Goal: Transaction & Acquisition: Subscribe to service/newsletter

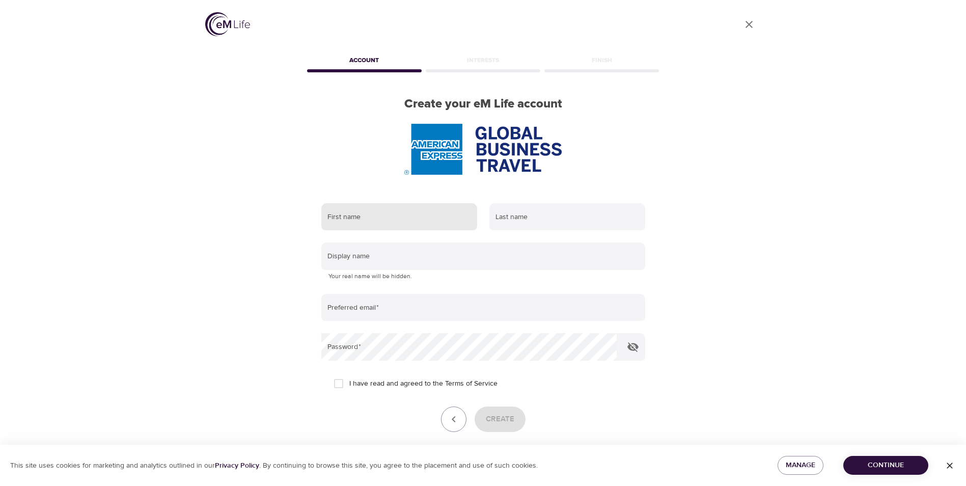
click at [357, 214] on input "text" at bounding box center [399, 216] width 156 height 27
type input "nicki"
type input "wood"
type input "[EMAIL_ADDRESS][DOMAIN_NAME]"
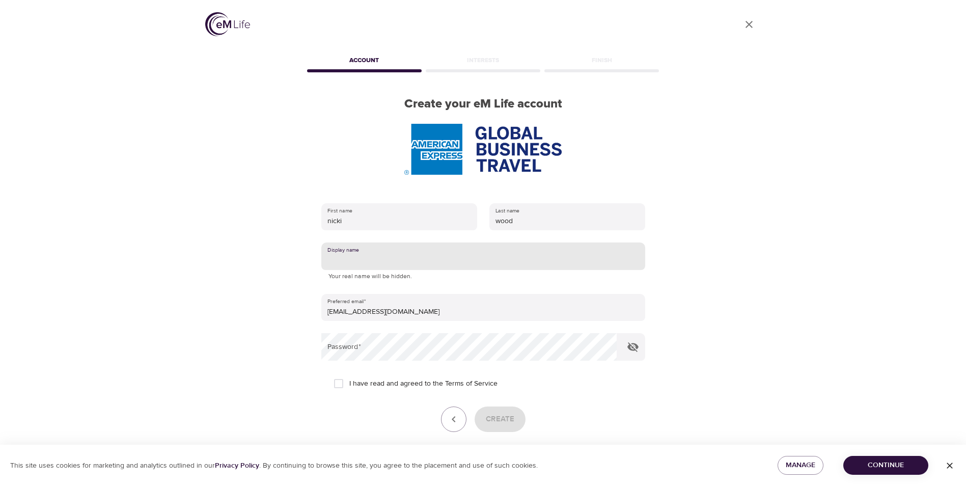
click at [359, 259] on input "text" at bounding box center [483, 255] width 324 height 27
type input "Nicki"
click at [339, 383] on input "I have read and agreed to the Terms of Service" at bounding box center [338, 383] width 21 height 21
checkbox input "true"
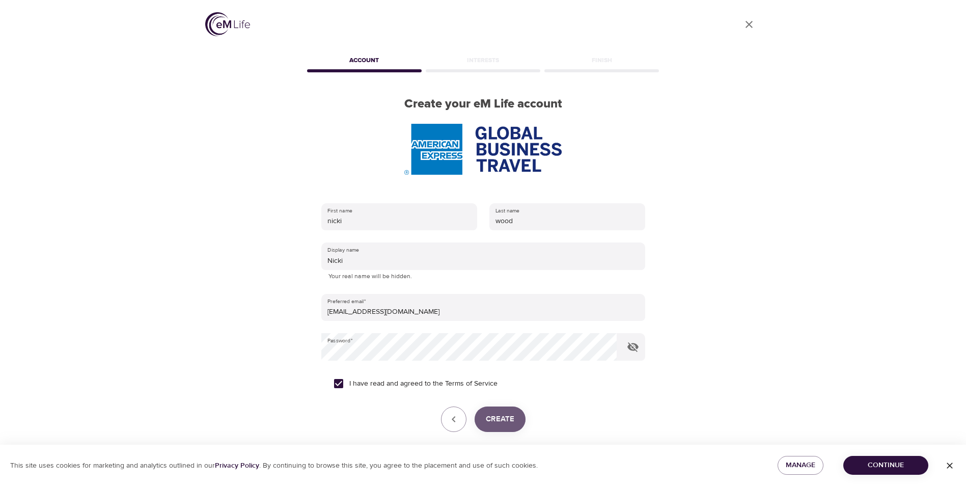
click at [506, 414] on span "Create" at bounding box center [500, 418] width 29 height 13
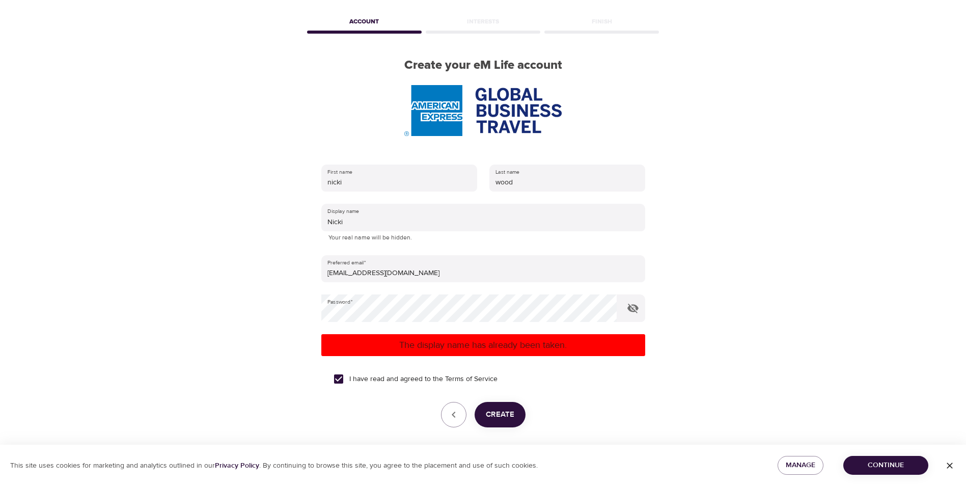
scroll to position [77, 0]
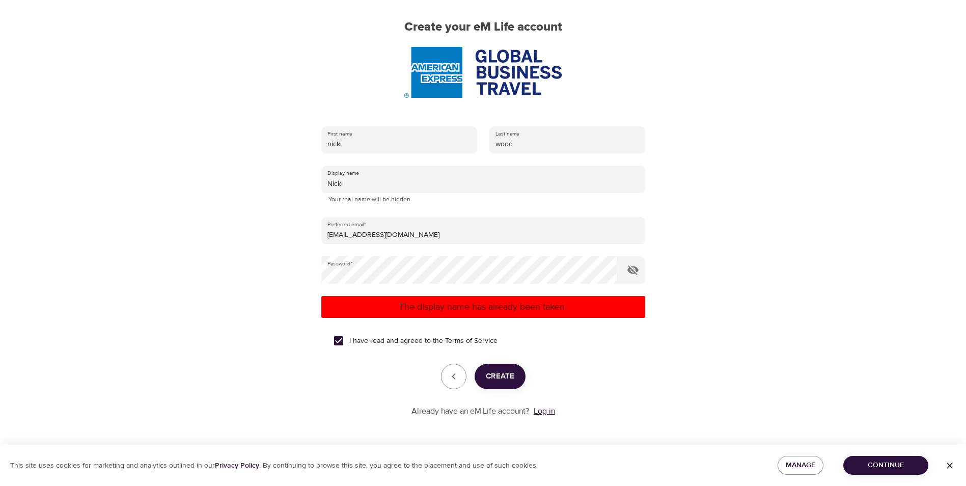
click at [540, 411] on link "Log in" at bounding box center [544, 411] width 21 height 10
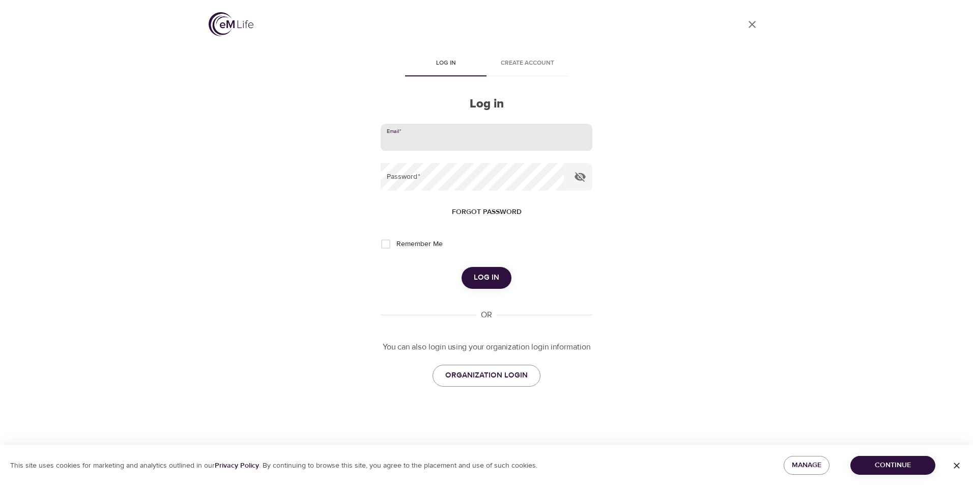
click at [422, 136] on input "email" at bounding box center [487, 137] width 212 height 27
type input "[EMAIL_ADDRESS][DOMAIN_NAME]"
click at [483, 276] on span "Log in" at bounding box center [486, 277] width 25 height 13
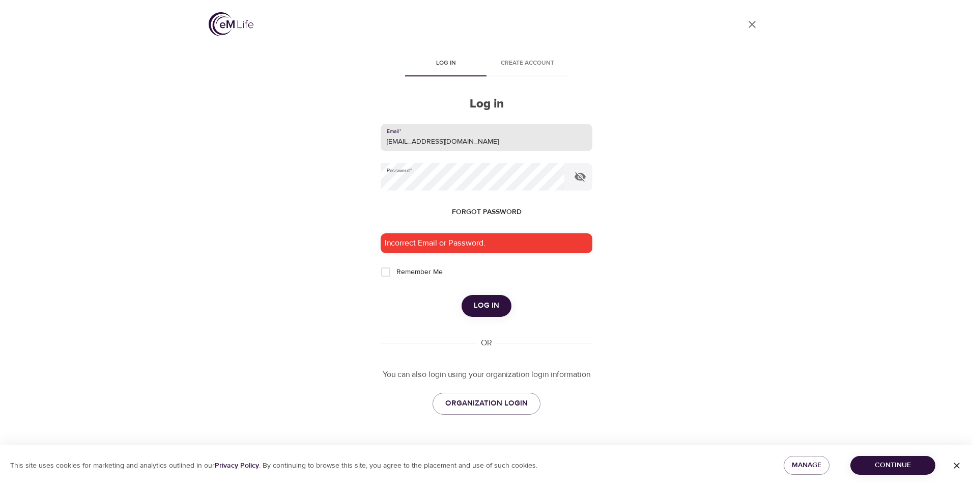
drag, startPoint x: 484, startPoint y: 138, endPoint x: 380, endPoint y: 129, distance: 103.8
click at [381, 129] on input "[EMAIL_ADDRESS][DOMAIN_NAME]" at bounding box center [487, 137] width 212 height 27
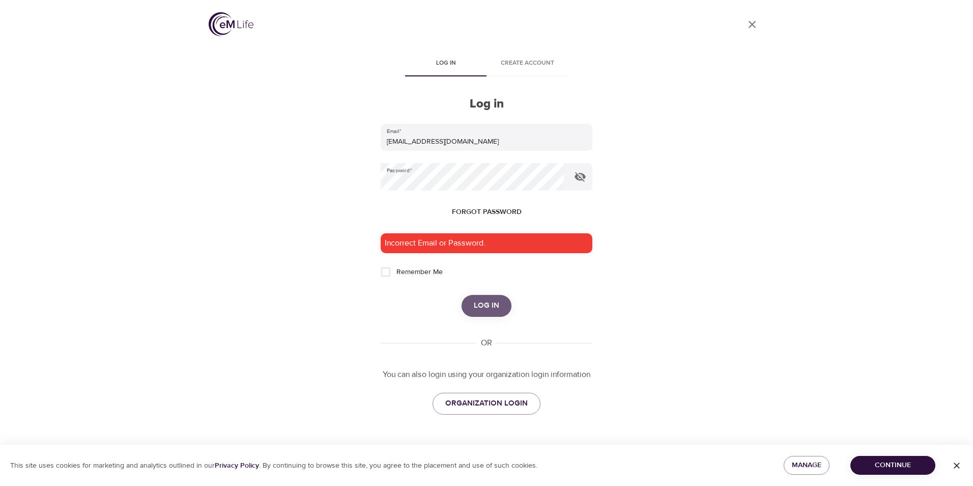
click at [493, 305] on span "Log in" at bounding box center [486, 305] width 25 height 13
click at [489, 400] on span "ORGANIZATION LOGIN" at bounding box center [487, 403] width 82 height 13
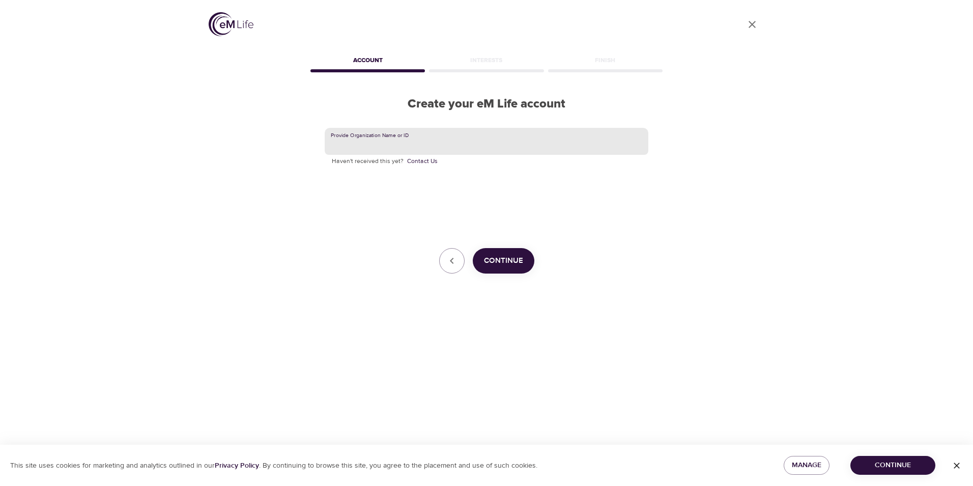
click at [428, 142] on input "text" at bounding box center [487, 141] width 324 height 27
type input "a"
type input "AMEXGBT"
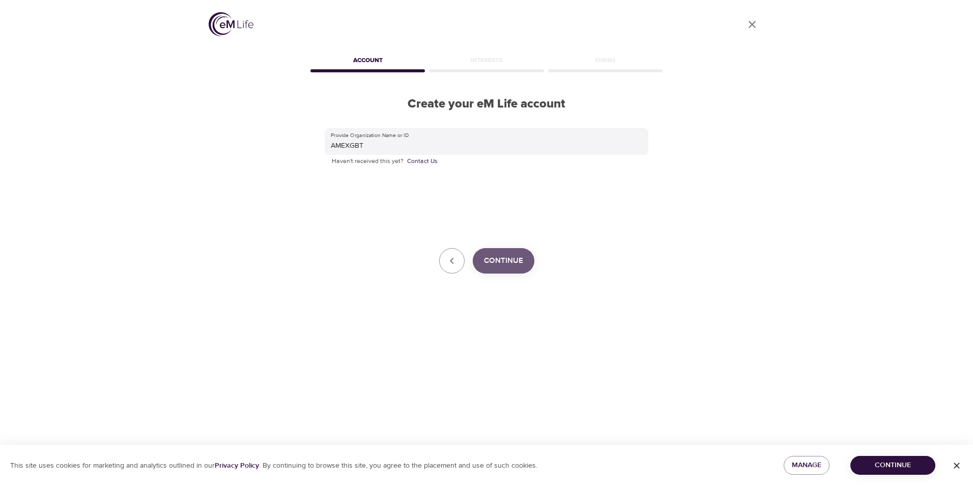
click at [503, 265] on span "Continue" at bounding box center [503, 260] width 39 height 13
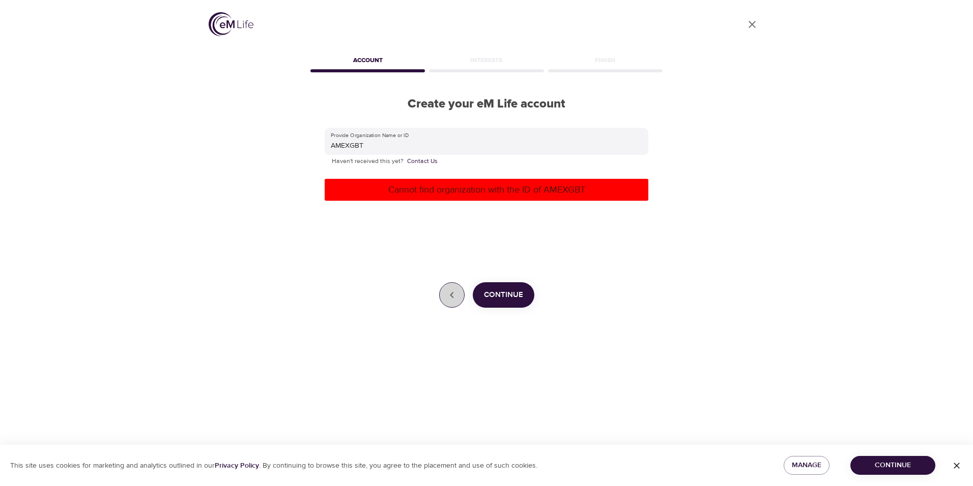
click at [450, 292] on icon "button" at bounding box center [452, 295] width 12 height 12
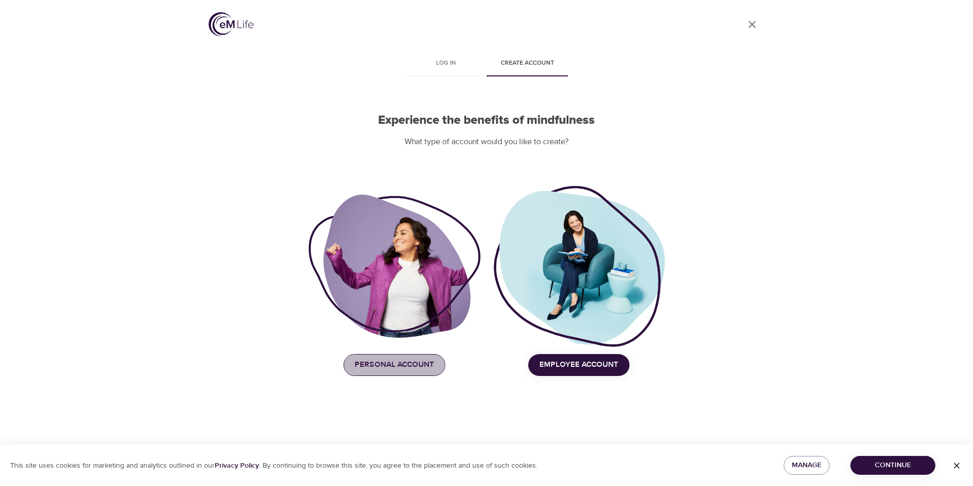
click at [386, 361] on span "Personal Account" at bounding box center [394, 364] width 79 height 13
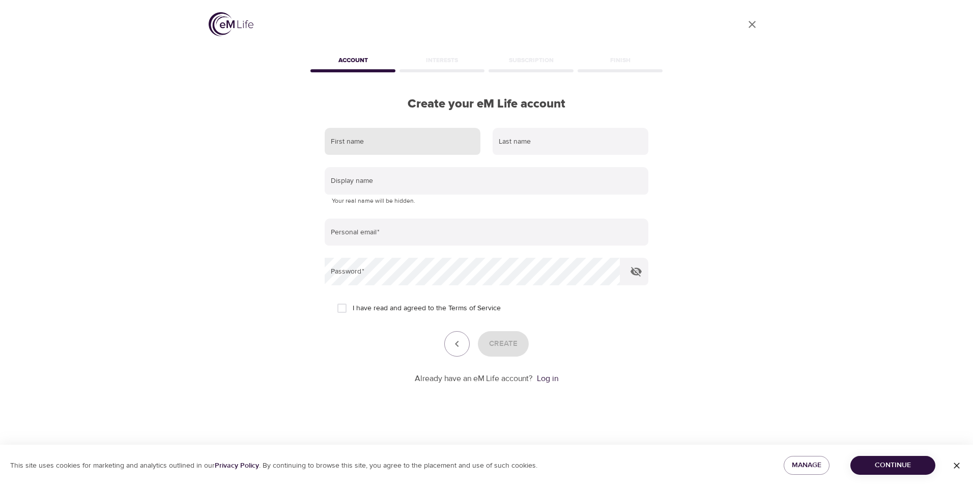
click at [346, 135] on input "text" at bounding box center [403, 141] width 156 height 27
type input "nicki"
type input "wood"
type input "[EMAIL_ADDRESS][DOMAIN_NAME]"
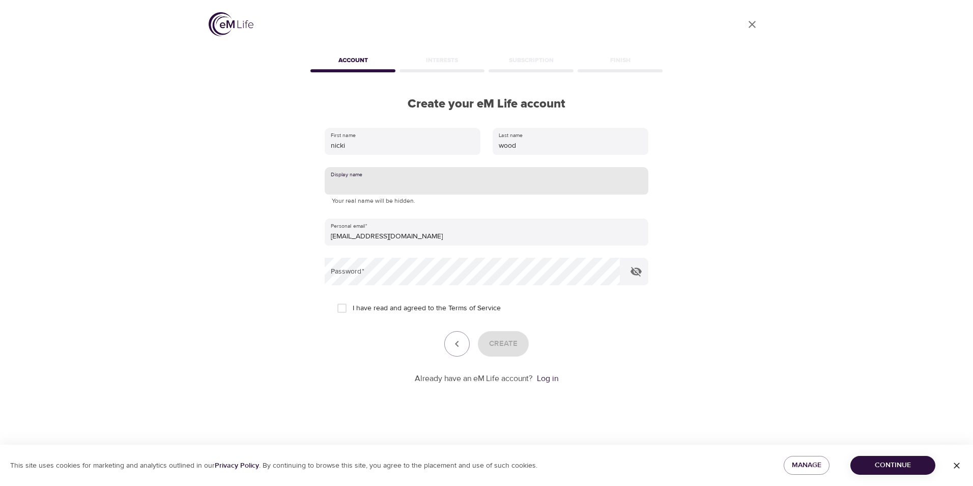
click at [355, 185] on input "text" at bounding box center [487, 180] width 324 height 27
type input "Nicki"
click at [349, 310] on input "I have read and agreed to the Terms of Service" at bounding box center [341, 307] width 21 height 21
checkbox input "true"
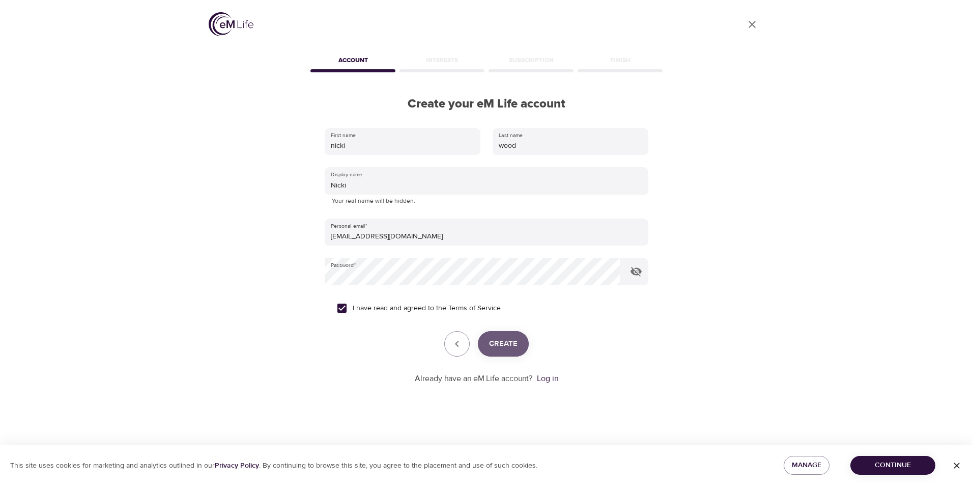
click at [500, 346] on span "Create" at bounding box center [503, 343] width 29 height 13
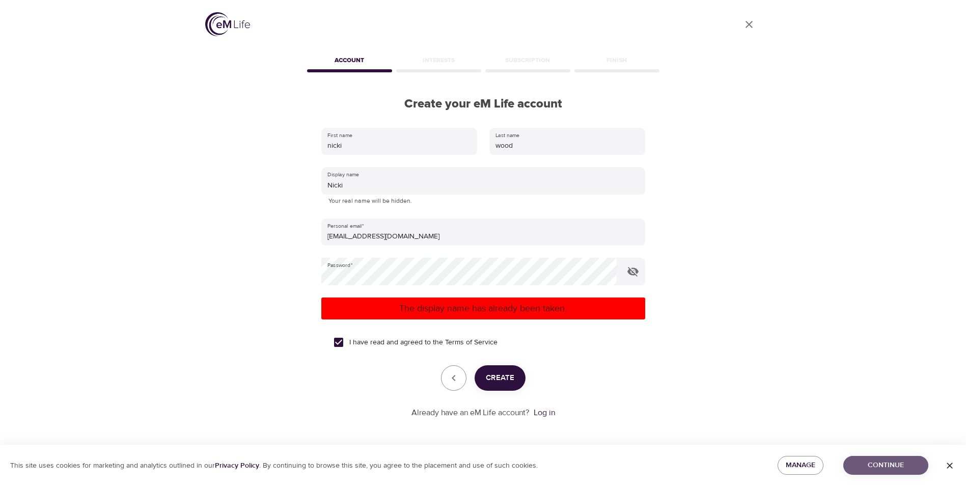
click at [895, 470] on span "Continue" at bounding box center [885, 465] width 69 height 13
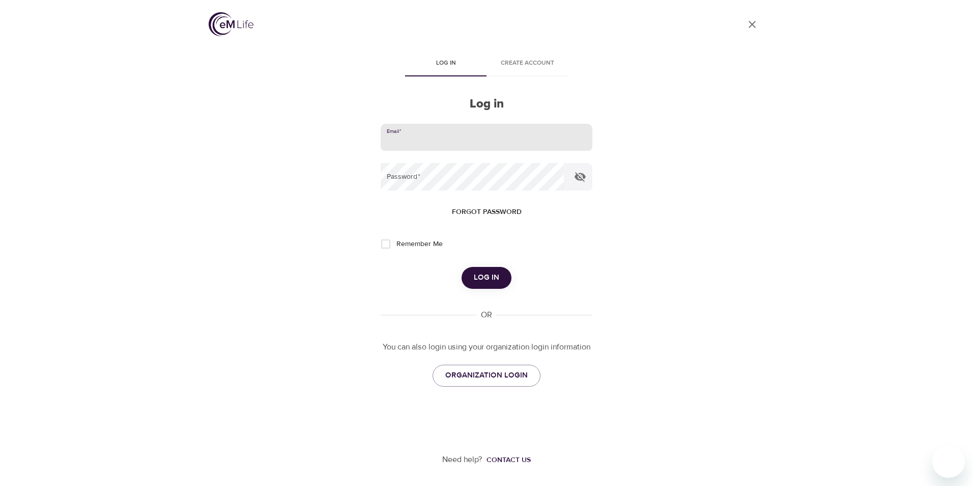
click at [446, 136] on input "email" at bounding box center [487, 137] width 212 height 27
type input "[EMAIL_ADDRESS][DOMAIN_NAME]"
click at [490, 213] on span "Forgot password" at bounding box center [487, 212] width 70 height 13
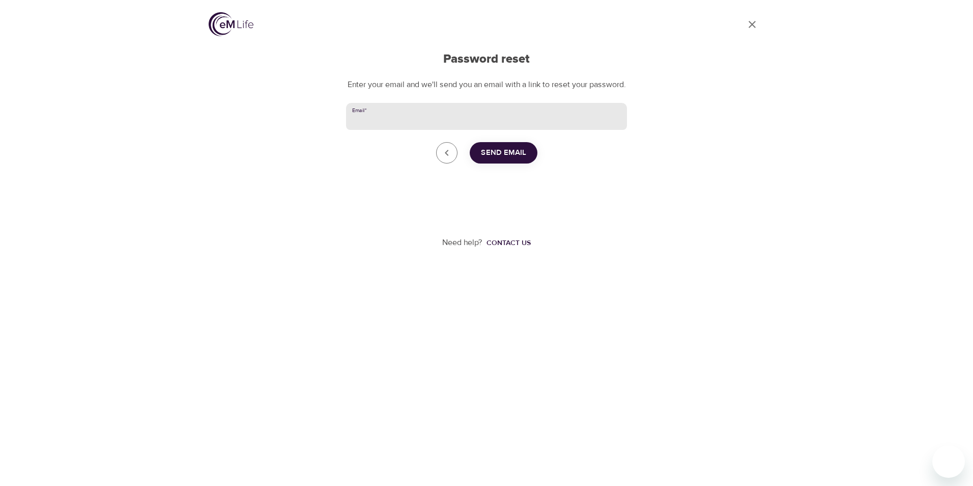
click at [387, 130] on input "Email   *" at bounding box center [486, 116] width 281 height 27
type input "[EMAIL_ADDRESS][DOMAIN_NAME]"
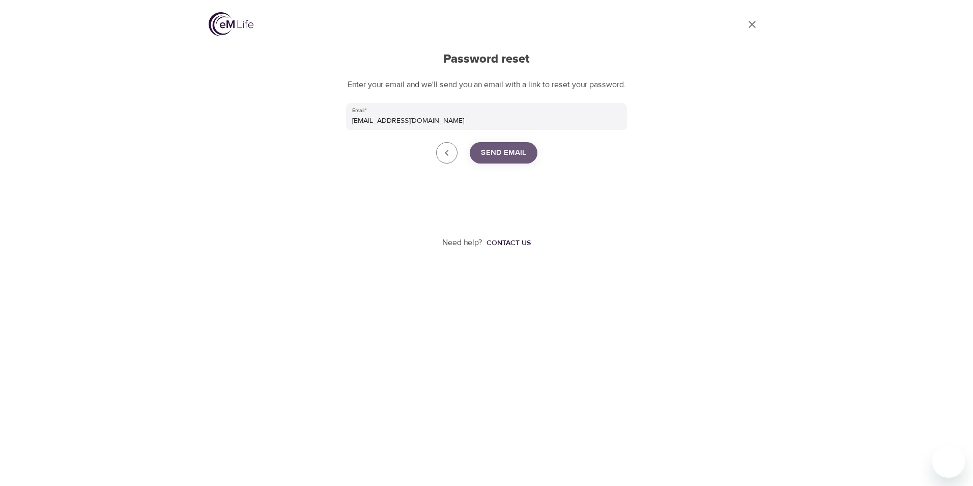
click at [509, 159] on span "Send Email" at bounding box center [503, 152] width 45 height 13
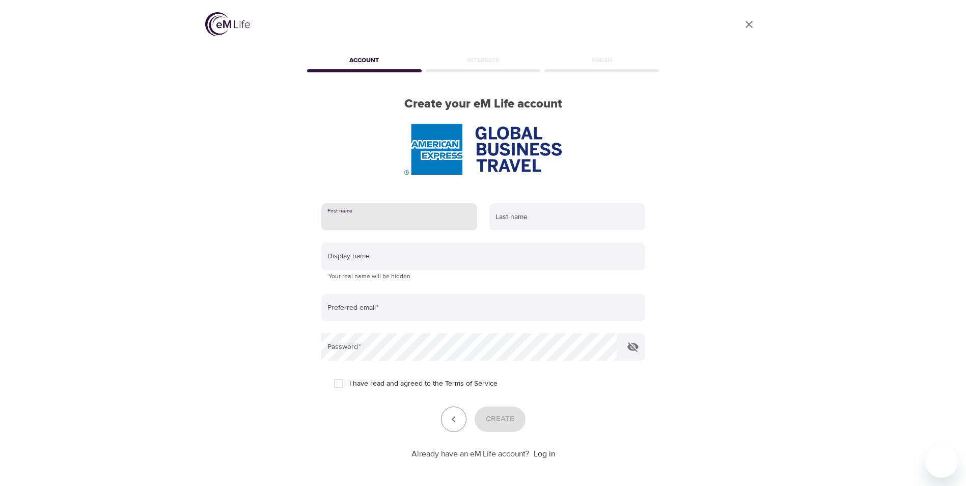
click at [377, 217] on input "text" at bounding box center [399, 216] width 156 height 27
type input "nicki"
type input "wood"
type input "Nicki"
type input "[EMAIL_ADDRESS][DOMAIN_NAME]"
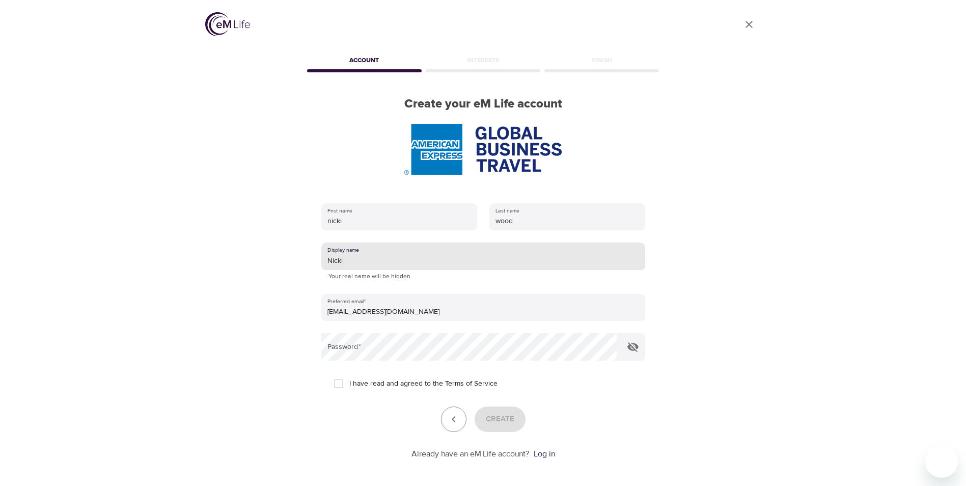
drag, startPoint x: 349, startPoint y: 261, endPoint x: 299, endPoint y: 252, distance: 50.6
click at [299, 252] on div "User Profile Account Interests Finish Create your eM Life account First name ni…" at bounding box center [483, 243] width 580 height 486
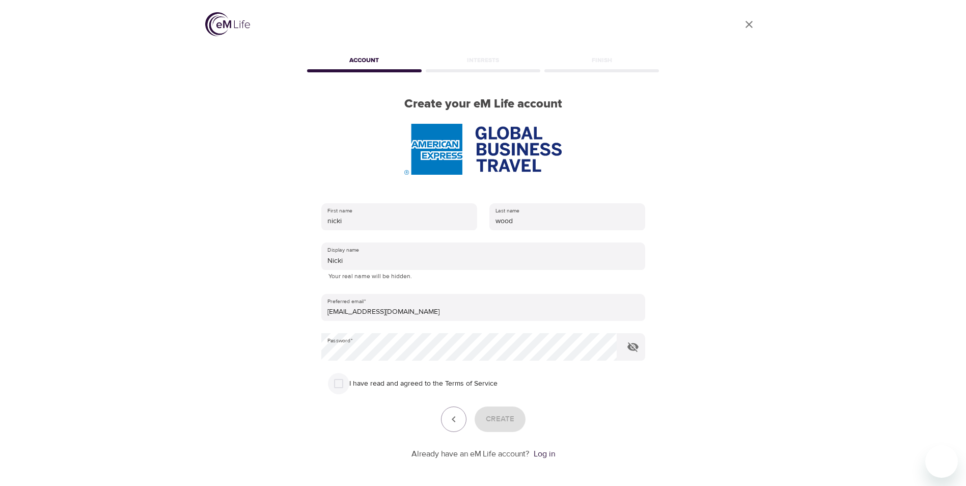
click at [336, 379] on input "I have read and agreed to the Terms of Service" at bounding box center [338, 383] width 21 height 21
checkbox input "true"
click at [499, 415] on span "Create" at bounding box center [500, 418] width 29 height 13
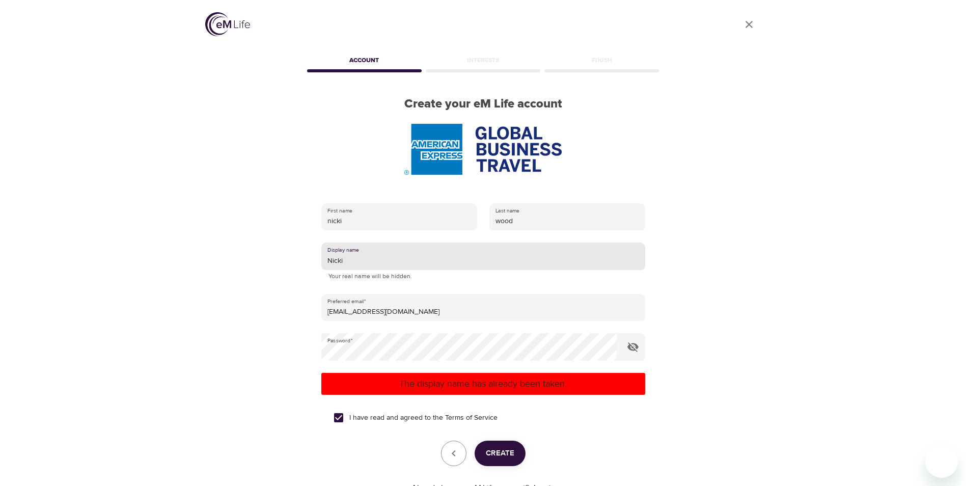
drag, startPoint x: 350, startPoint y: 264, endPoint x: 273, endPoint y: 249, distance: 78.7
click at [273, 249] on div "User Profile Account Interests Finish Create your eM Life account First name ni…" at bounding box center [483, 243] width 580 height 486
type input "nIC"
click at [559, 257] on input "nIC" at bounding box center [483, 255] width 324 height 27
drag, startPoint x: 350, startPoint y: 260, endPoint x: 282, endPoint y: 251, distance: 68.8
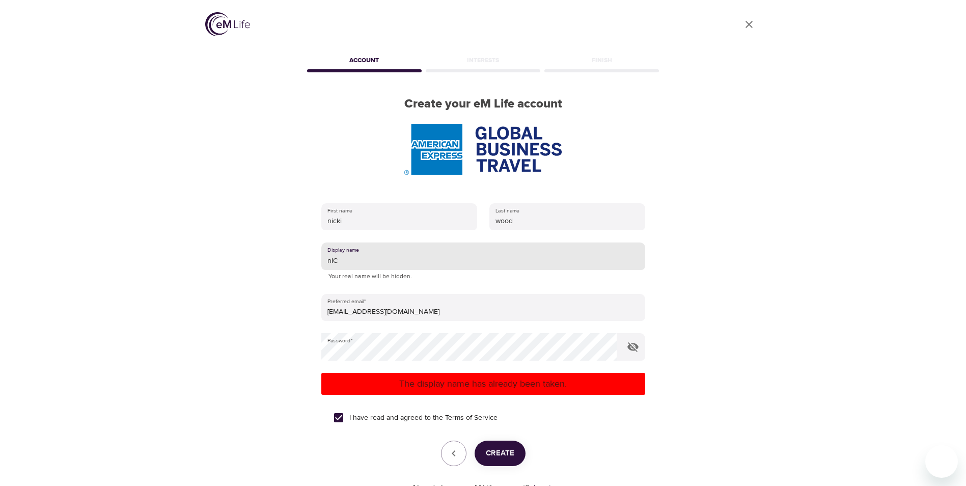
click at [282, 251] on div "User Profile Account Interests Finish Create your eM Life account First name ni…" at bounding box center [483, 243] width 580 height 486
type input "Nic"
click at [504, 457] on span "Create" at bounding box center [500, 453] width 29 height 13
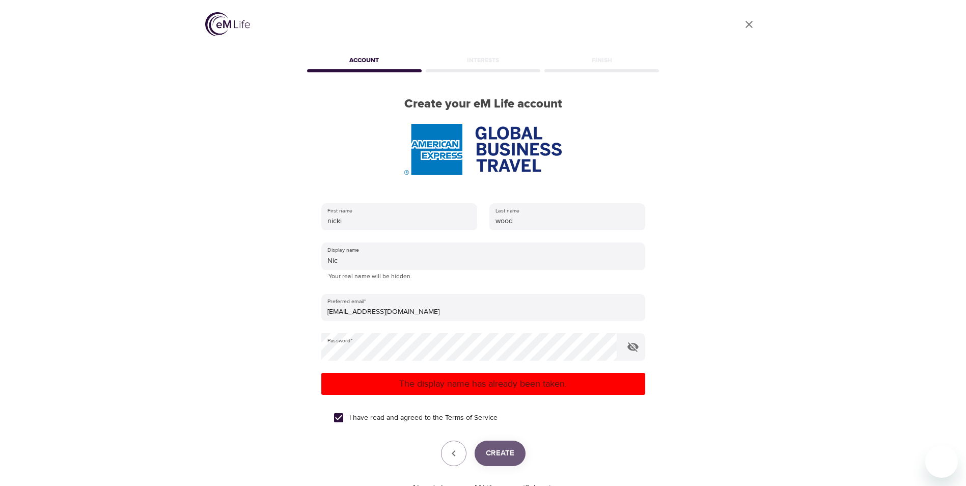
click at [498, 453] on span "Create" at bounding box center [500, 453] width 29 height 13
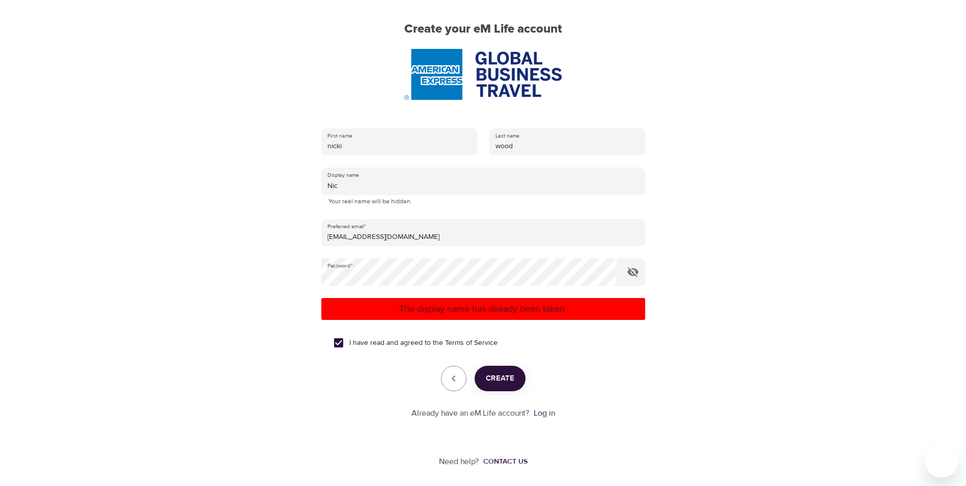
scroll to position [77, 0]
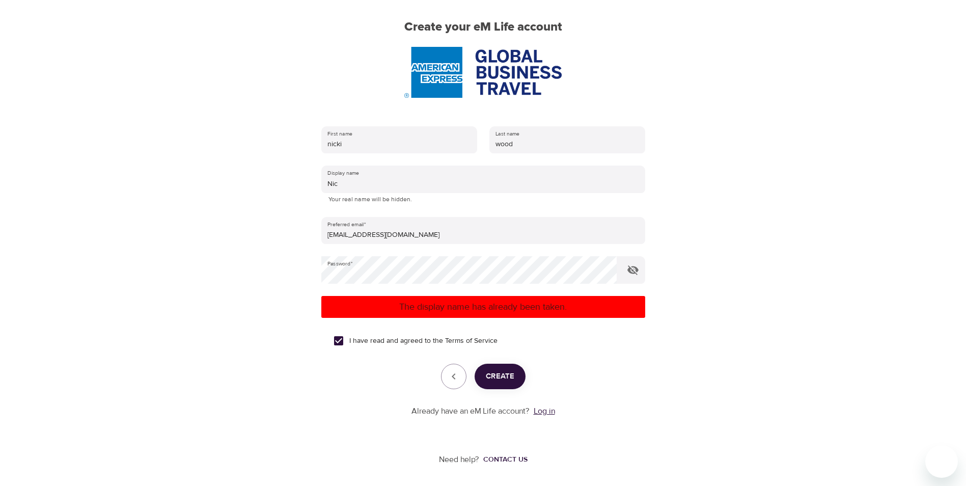
click at [544, 412] on link "Log in" at bounding box center [544, 411] width 21 height 10
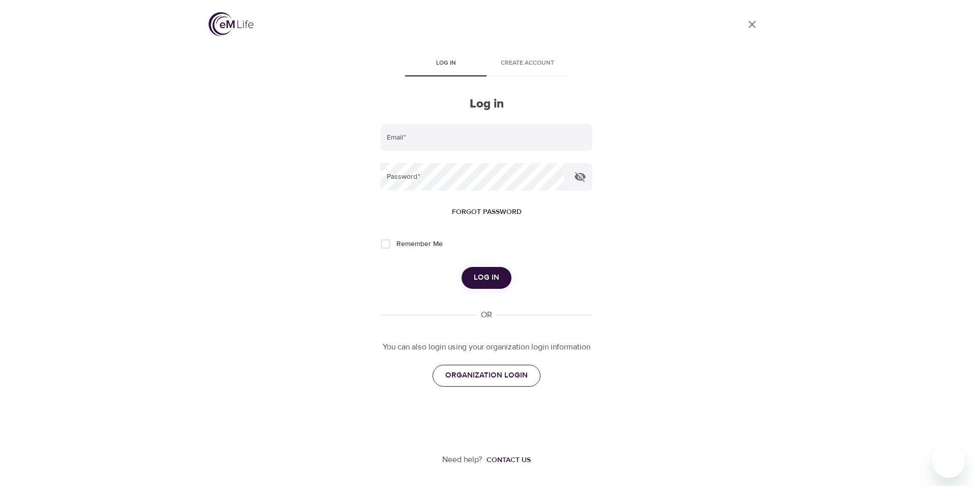
click at [486, 376] on span "ORGANIZATION LOGIN" at bounding box center [487, 375] width 82 height 13
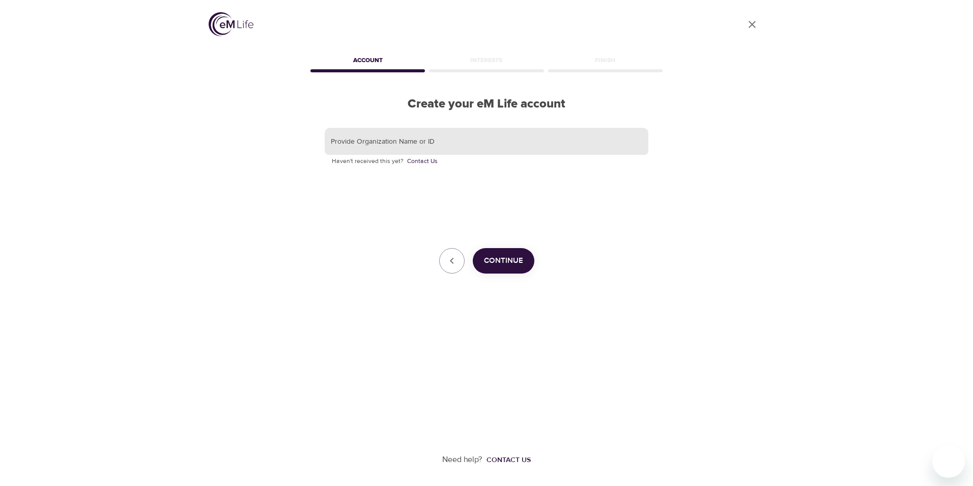
click at [380, 144] on input "text" at bounding box center [487, 141] width 324 height 27
type input "GBT"
click at [513, 261] on span "Continue" at bounding box center [503, 260] width 39 height 13
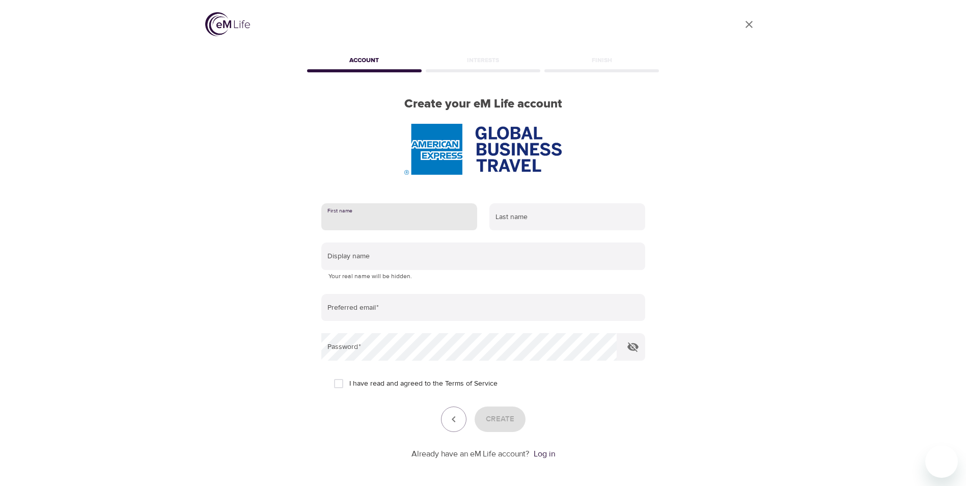
click at [360, 214] on input "text" at bounding box center [399, 216] width 156 height 27
type input "nicki"
type input "wood"
type input "[EMAIL_ADDRESS][DOMAIN_NAME]"
drag, startPoint x: 339, startPoint y: 383, endPoint x: 369, endPoint y: 394, distance: 31.6
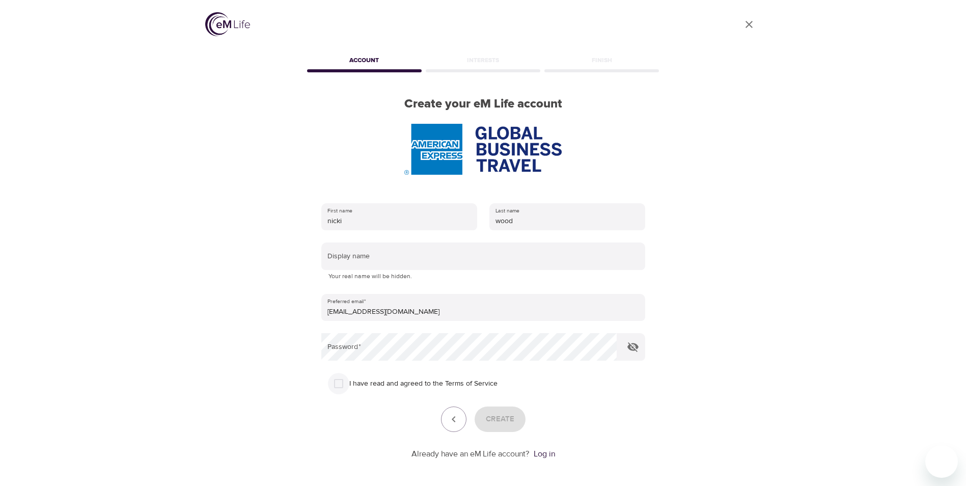
click at [341, 384] on input "I have read and agreed to the Terms of Service" at bounding box center [338, 383] width 21 height 21
checkbox input "true"
click at [504, 421] on span "Create" at bounding box center [500, 418] width 29 height 13
